Goal: Submit feedback/report problem

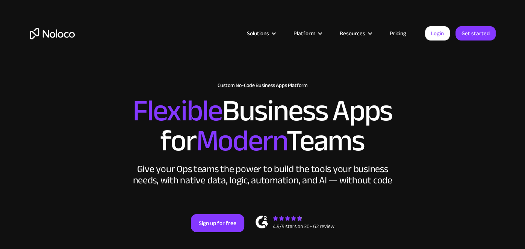
click at [431, 33] on link "Login" at bounding box center [437, 33] width 25 height 14
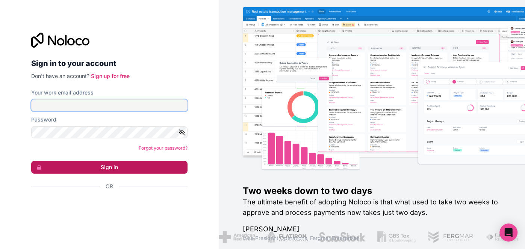
type input "gage@gw-systems.com"
click at [136, 171] on button "Sign in" at bounding box center [109, 167] width 156 height 13
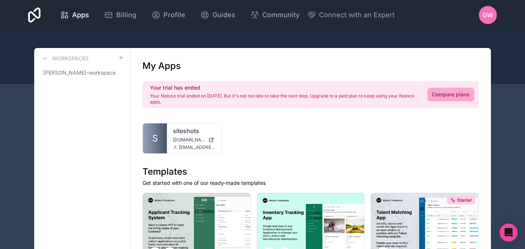
drag, startPoint x: 150, startPoint y: 96, endPoint x: 189, endPoint y: 97, distance: 39.4
click at [186, 106] on div "Your trial has ended Your Noloco trial ended on Sep 4, 2025. But it's not too l…" at bounding box center [310, 94] width 336 height 27
copy p "Your Noloco trial ended on Sep 4, 2025. But it's not too late to take the next …"
click at [184, 130] on link "siteshots" at bounding box center [194, 131] width 43 height 9
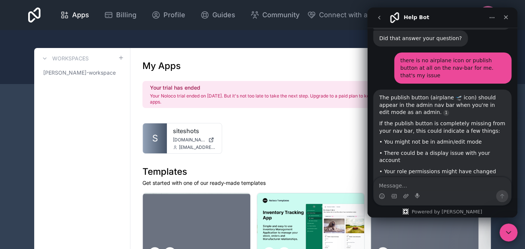
scroll to position [411, 0]
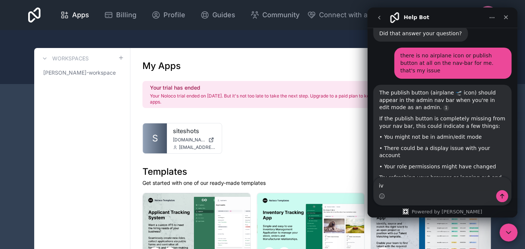
type textarea "ive"
type textarea "I"
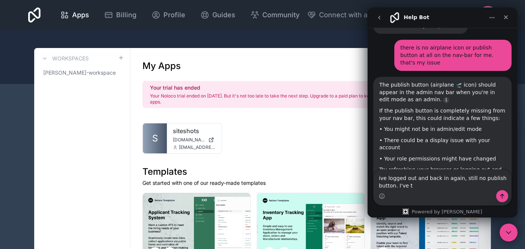
scroll to position [0, 0]
type textarea "ive logged out and back in again, still no publish button. I've tried going int…"
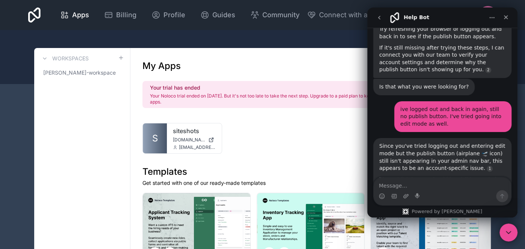
scroll to position [583, 0]
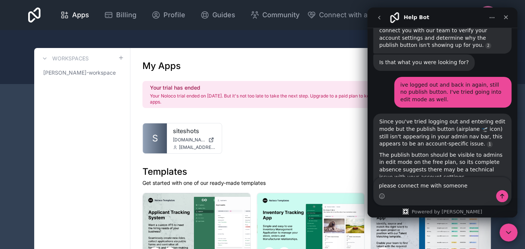
type textarea "please connect me with someone"
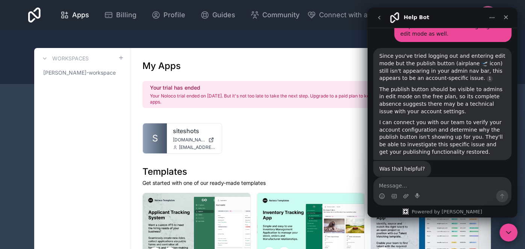
scroll to position [650, 0]
type textarea "I"
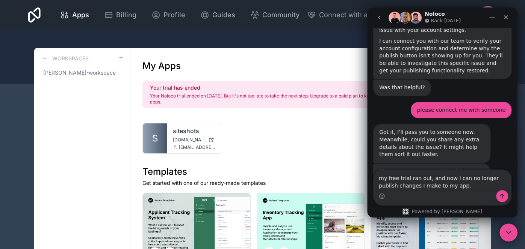
scroll to position [769, 0]
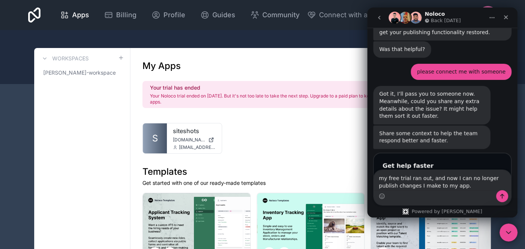
type textarea "my free trial ran out, and now I can no longer publish changes I make to my app."
click at [493, 208] on icon "Submit" at bounding box center [494, 209] width 2 height 3
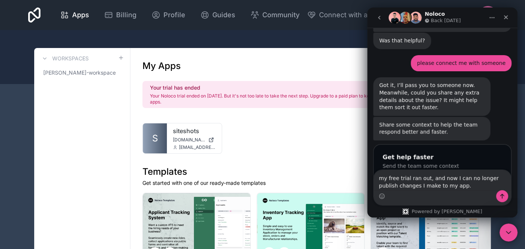
scroll to position [778, 0]
click at [422, 208] on div "That doesn't look quite right" at bounding box center [441, 212] width 119 height 9
click at [425, 193] on input "Link to the page where the issue is happening" at bounding box center [434, 200] width 104 height 15
paste input "https://siteshots.noloco.co/profile"
type input "https://siteshots.noloco.co/profile"
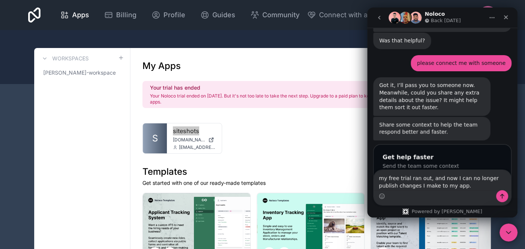
scroll to position [769, 0]
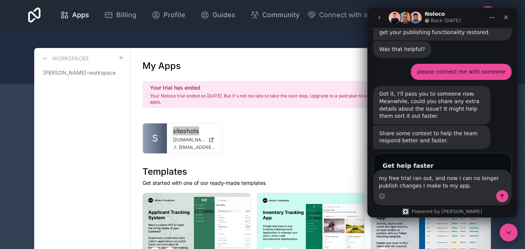
click at [489, 202] on button "Submit" at bounding box center [494, 209] width 16 height 15
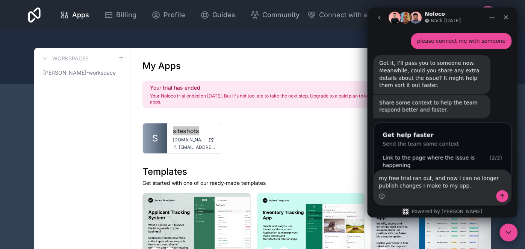
click at [464, 201] on input "Issue Description" at bounding box center [434, 208] width 104 height 15
type input "No publish button appearing in my nav bar"
click at [496, 206] on icon "Submit" at bounding box center [494, 209] width 6 height 6
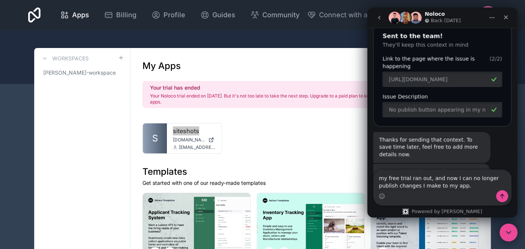
scroll to position [899, 0]
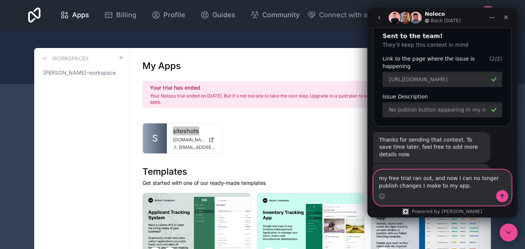
click at [441, 187] on textarea "my free trial ran out, and now I can no longer publish changes I make to my app." at bounding box center [441, 180] width 137 height 20
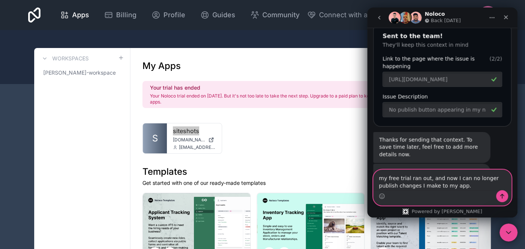
click at [441, 187] on textarea "my free trial ran out, and now I can no longer publish changes I make to my app." at bounding box center [441, 180] width 137 height 20
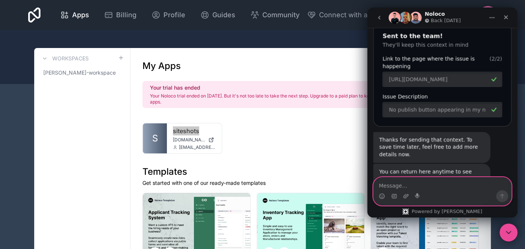
scroll to position [892, 0]
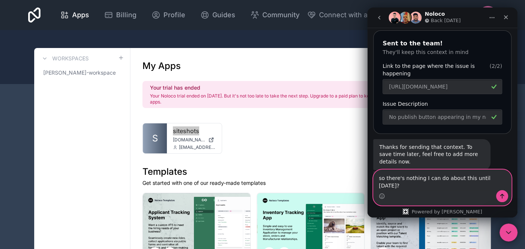
type textarea "so there's nothing I can do about this until Monday?"
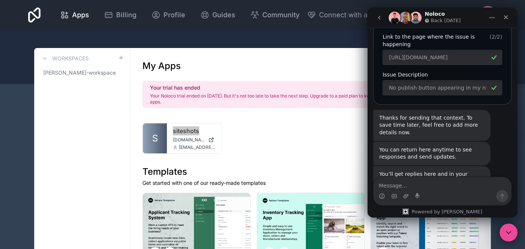
click at [378, 21] on button "go back" at bounding box center [379, 18] width 14 height 14
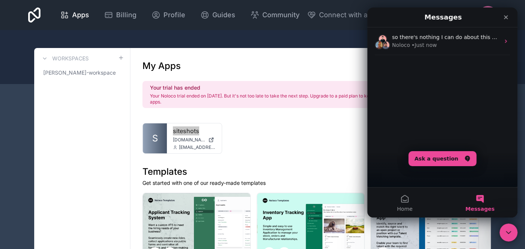
scroll to position [555, 0]
click at [501, 20] on div "Close" at bounding box center [506, 18] width 14 height 14
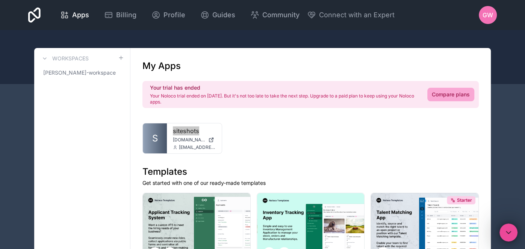
scroll to position [0, 0]
